Goal: Check status

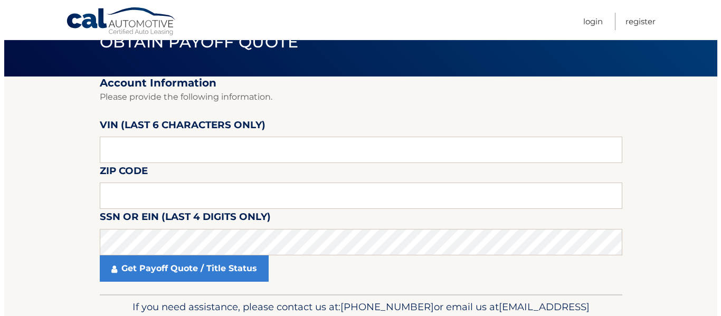
scroll to position [106, 0]
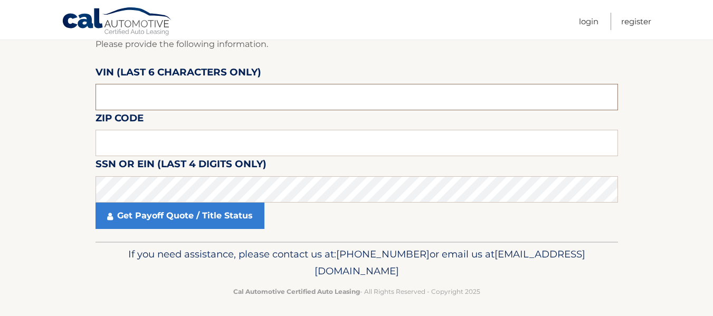
drag, startPoint x: 151, startPoint y: 92, endPoint x: 79, endPoint y: 94, distance: 71.3
click at [79, 94] on section "Account Information Please provide the following information. VIN (last 6 chara…" at bounding box center [356, 133] width 713 height 218
click at [153, 145] on input "text" at bounding box center [357, 143] width 523 height 26
type input "07860"
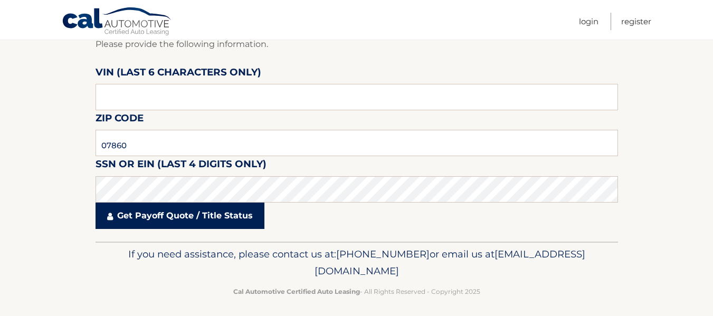
click at [186, 218] on link "Get Payoff Quote / Title Status" at bounding box center [180, 216] width 169 height 26
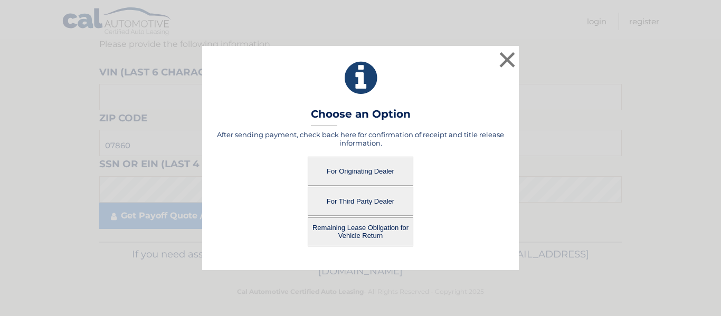
click at [397, 173] on button "For Originating Dealer" at bounding box center [361, 171] width 106 height 29
click at [373, 170] on button "For Originating Dealer" at bounding box center [361, 171] width 106 height 29
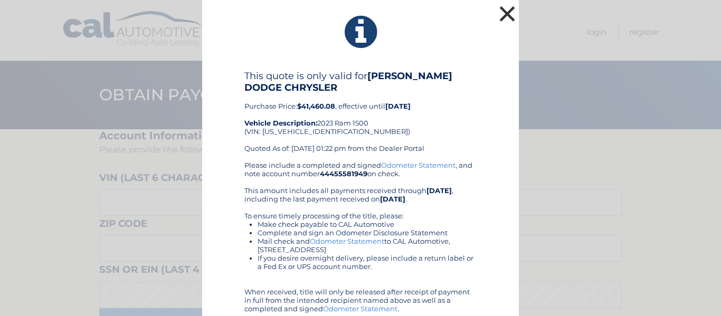
click at [501, 13] on button "×" at bounding box center [507, 13] width 21 height 21
